Goal: Task Accomplishment & Management: Manage account settings

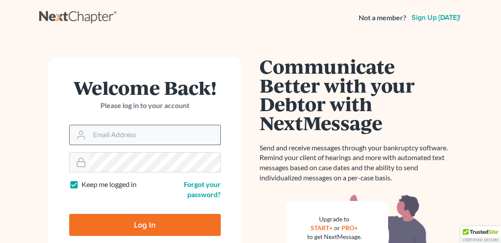
click at [137, 136] on input "Email Address" at bounding box center [154, 134] width 131 height 19
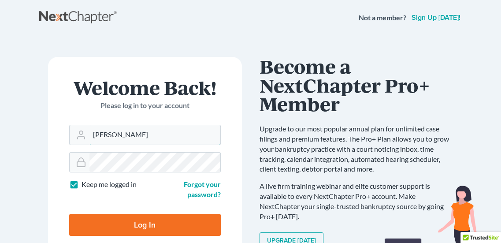
type input "kimberly@neattys.com"
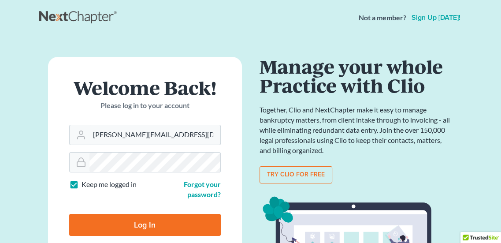
click at [149, 227] on input "Log In" at bounding box center [144, 225] width 151 height 22
type input "Thinking..."
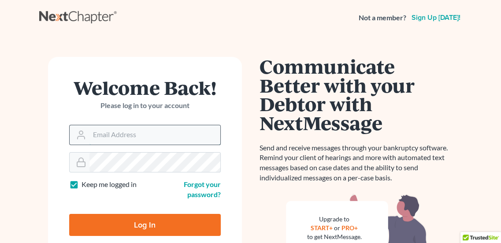
click at [152, 133] on input "Email Address" at bounding box center [154, 134] width 131 height 19
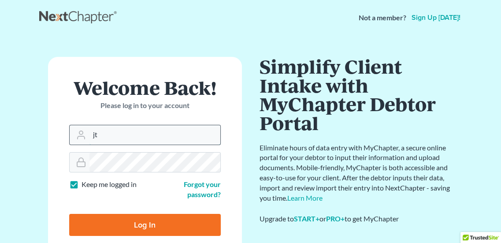
type input "j"
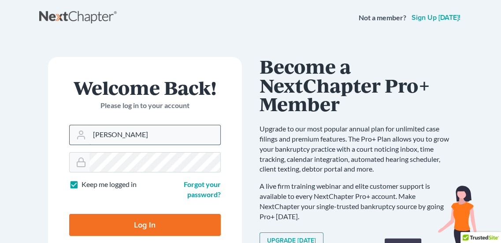
type input "[PERSON_NAME][EMAIL_ADDRESS][DOMAIN_NAME]"
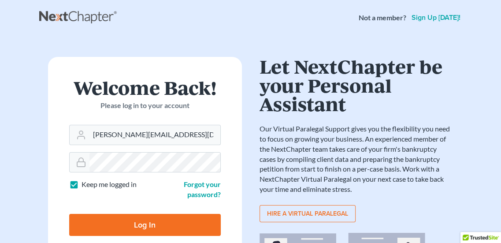
click at [81, 184] on label "Keep me logged in" at bounding box center [108, 184] width 55 height 10
click at [85, 184] on input "Keep me logged in" at bounding box center [88, 182] width 6 height 6
checkbox input "false"
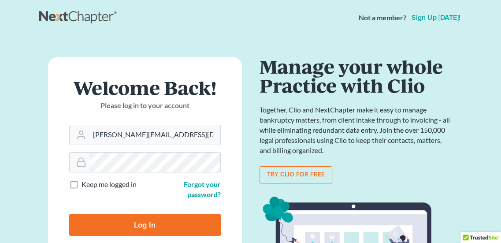
click at [139, 225] on input "Log In" at bounding box center [144, 225] width 151 height 22
type input "Thinking..."
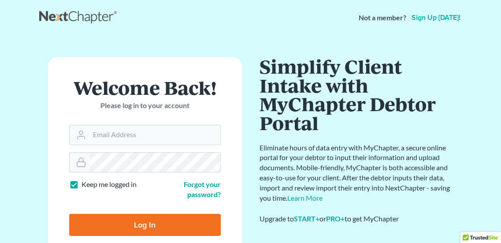
click at [155, 226] on input "Log In" at bounding box center [144, 225] width 151 height 22
type input "Thinking..."
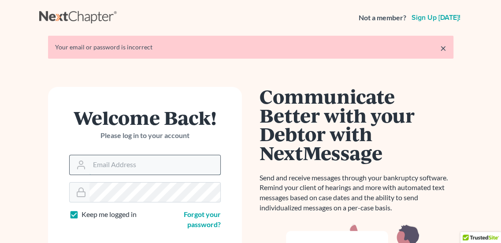
click at [155, 164] on input "Email Address" at bounding box center [154, 164] width 131 height 19
type input "[PERSON_NAME][EMAIL_ADDRESS][DOMAIN_NAME]"
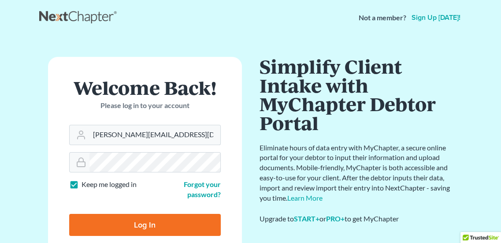
click at [138, 223] on input "Log In" at bounding box center [144, 225] width 151 height 22
type input "Thinking..."
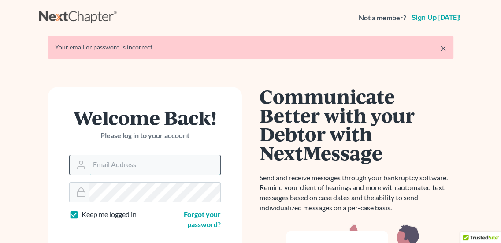
click at [143, 163] on input "Email Address" at bounding box center [154, 164] width 131 height 19
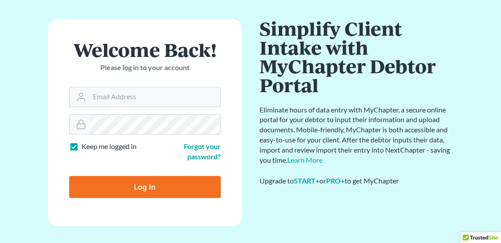
scroll to position [62, 0]
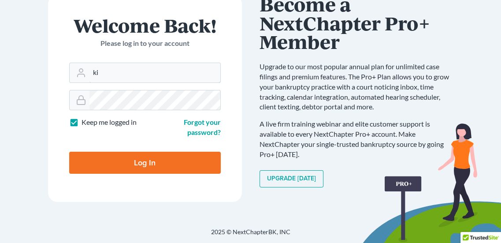
type input "k"
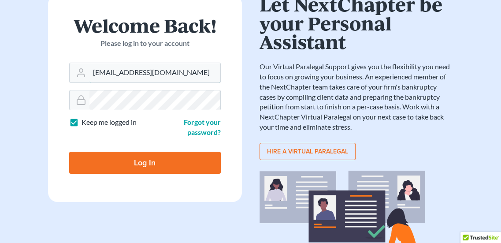
type input "[EMAIL_ADDRESS][DOMAIN_NAME]"
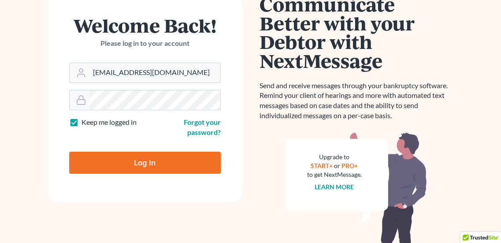
click at [139, 162] on input "Log In" at bounding box center [144, 162] width 151 height 22
type input "Thinking..."
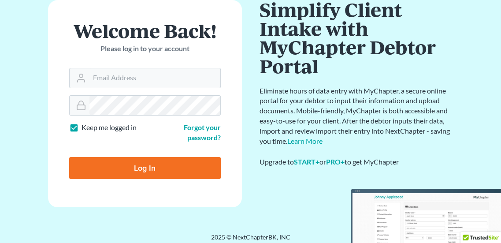
scroll to position [62, 0]
